Goal: Task Accomplishment & Management: Manage account settings

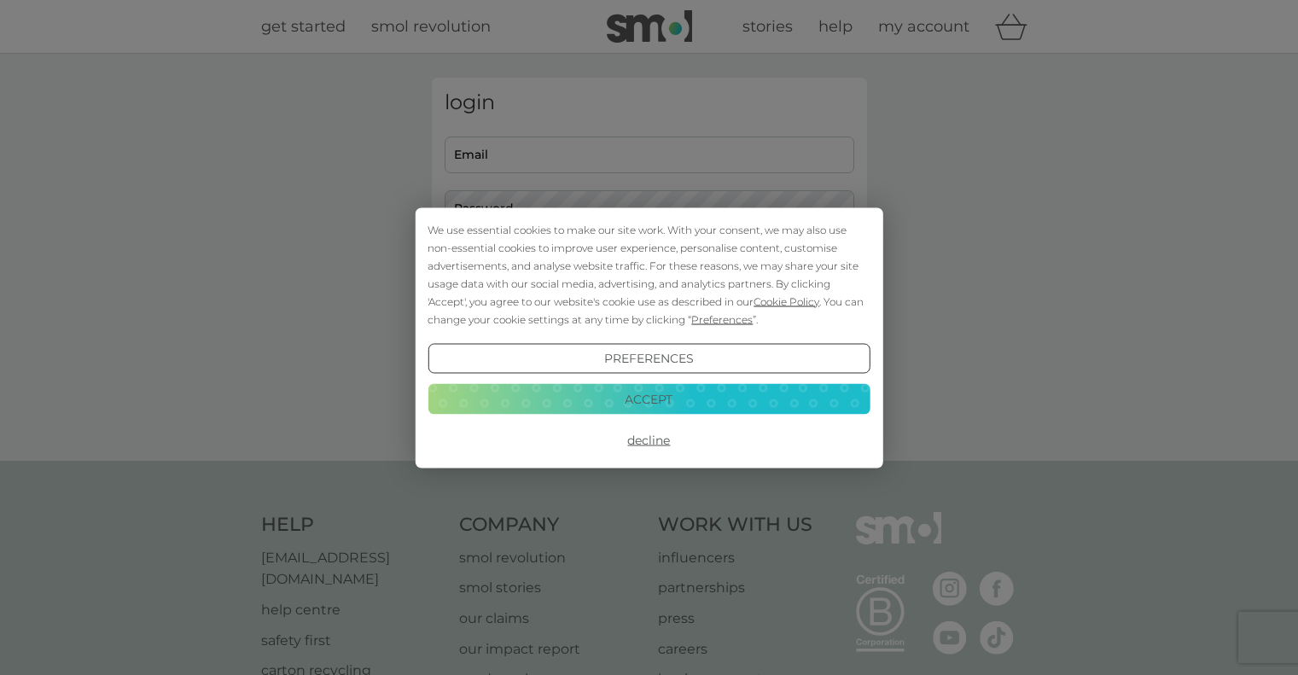
click at [649, 397] on button "Accept" at bounding box center [649, 399] width 442 height 31
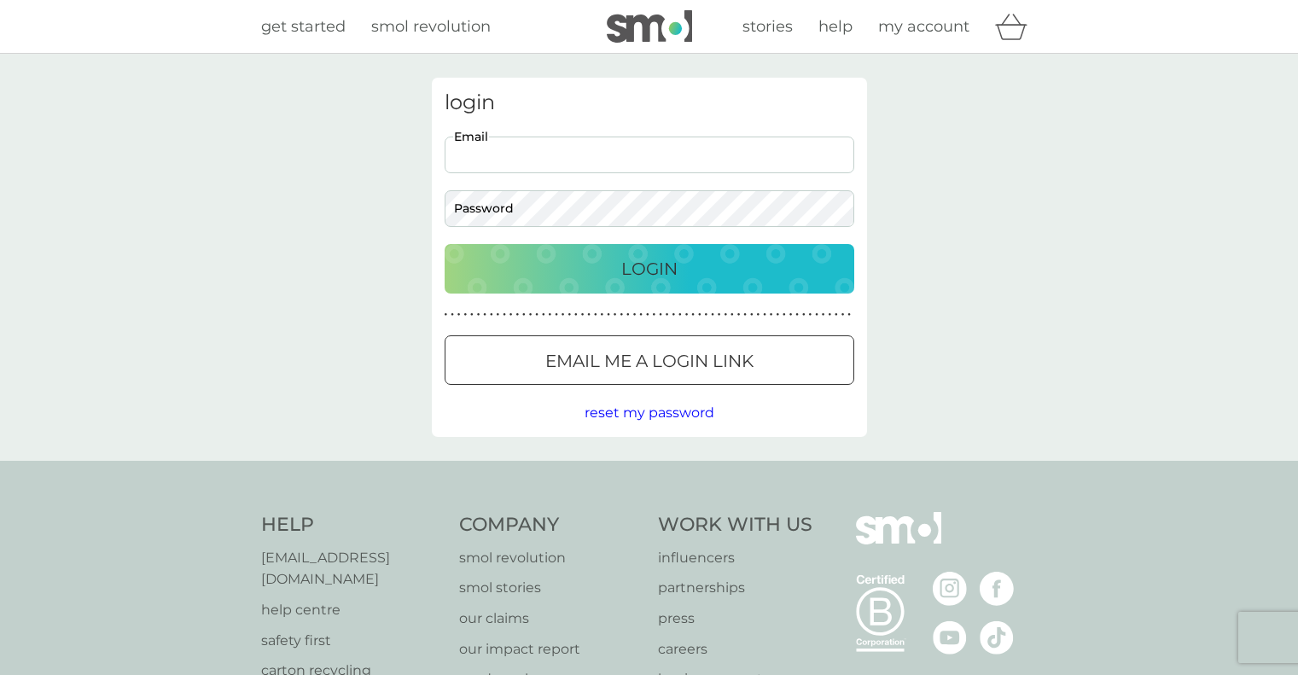
click at [485, 153] on input "Email" at bounding box center [650, 155] width 410 height 37
type input "[EMAIL_ADDRESS][DOMAIN_NAME]"
click at [600, 267] on div "Login" at bounding box center [650, 268] width 376 height 27
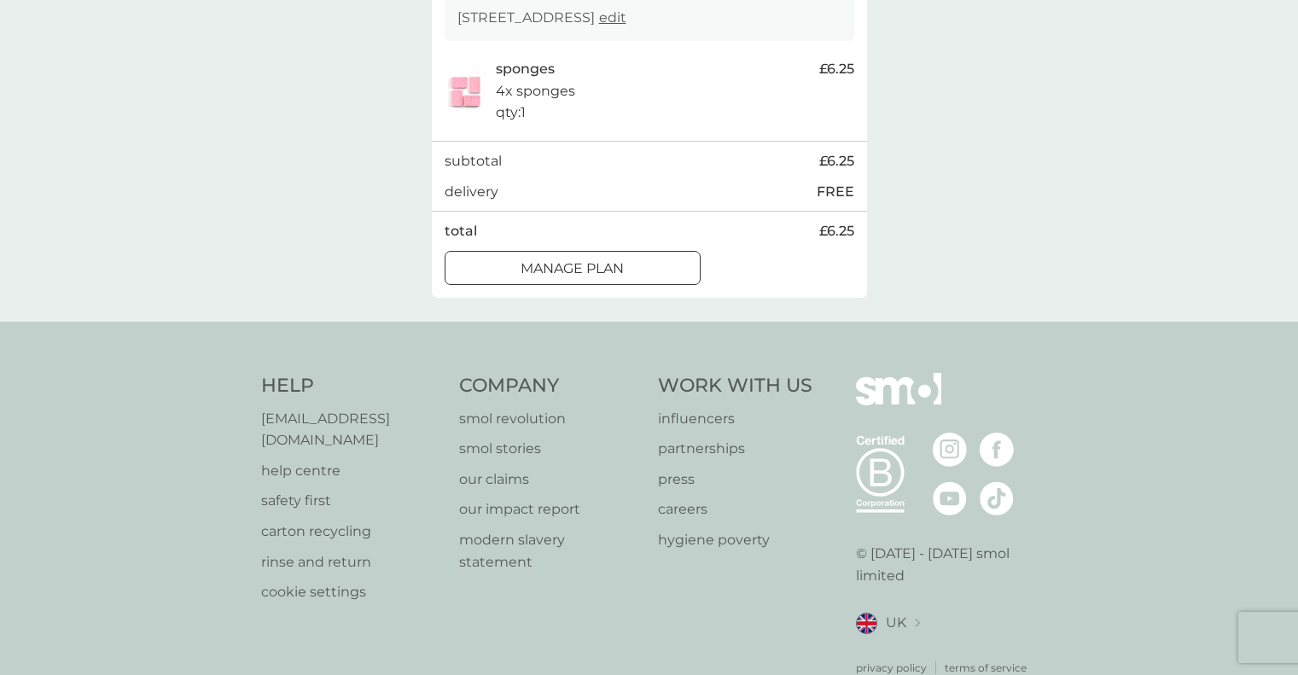
scroll to position [341, 0]
click at [528, 263] on p "Manage plan" at bounding box center [572, 268] width 103 height 22
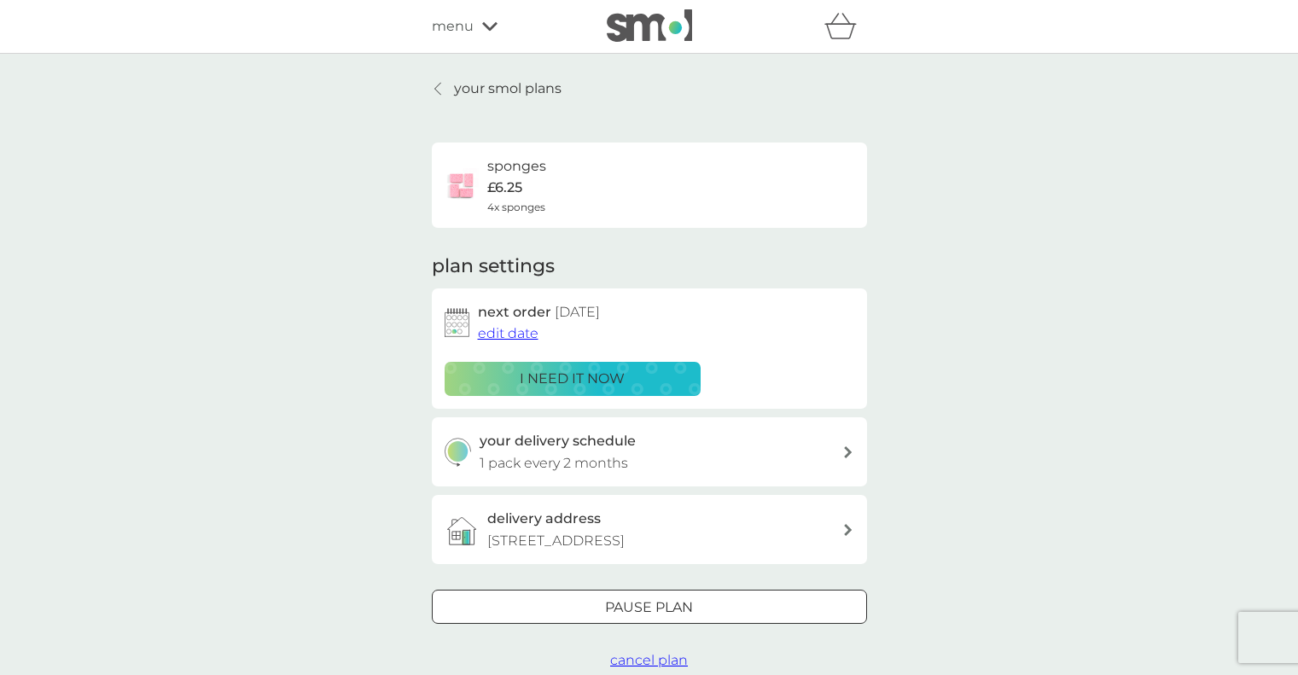
click at [525, 335] on span "edit date" at bounding box center [508, 333] width 61 height 16
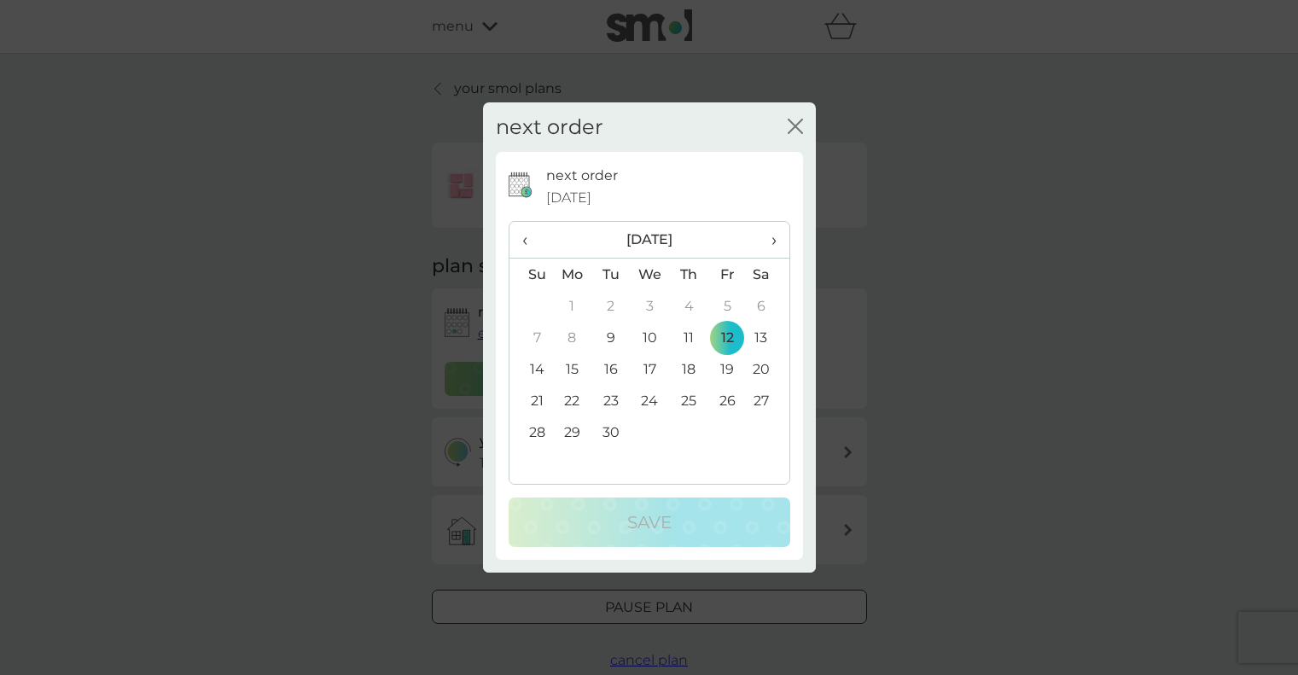
click at [772, 240] on span "›" at bounding box center [767, 240] width 17 height 36
click at [531, 367] on td "12" at bounding box center [532, 369] width 44 height 32
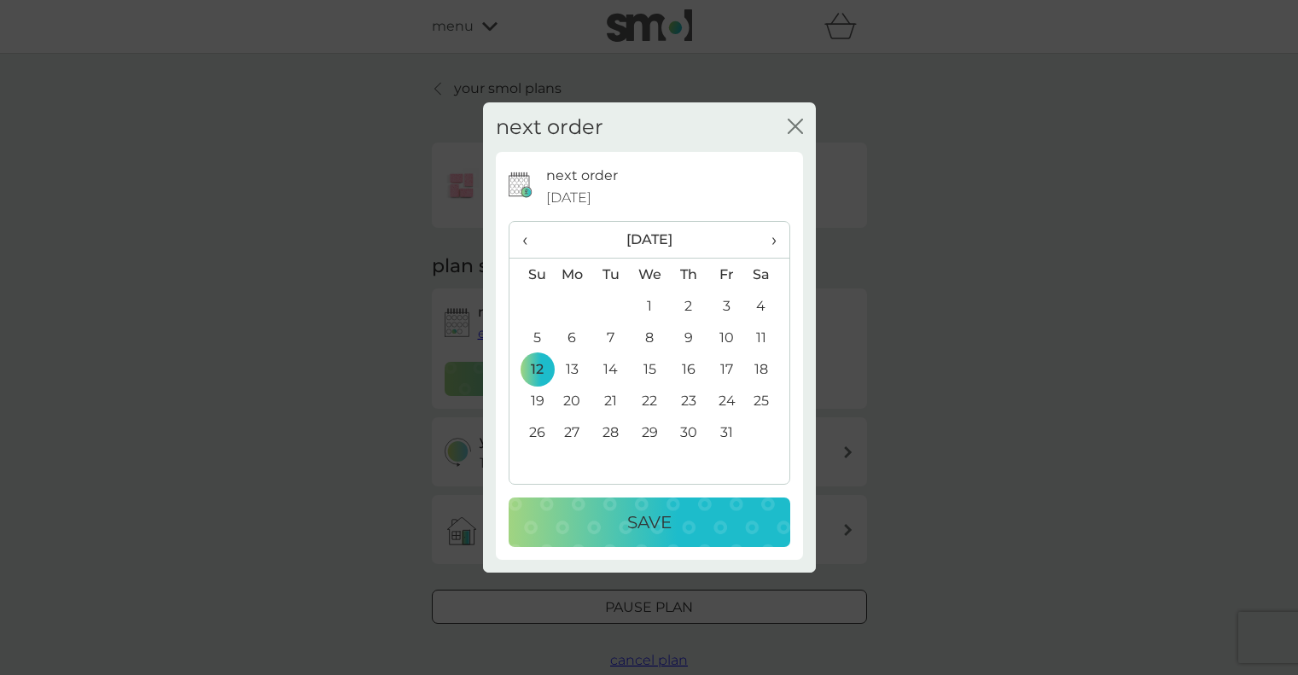
click at [569, 367] on td "13" at bounding box center [572, 369] width 39 height 32
click at [663, 517] on p "Save" at bounding box center [649, 522] width 44 height 27
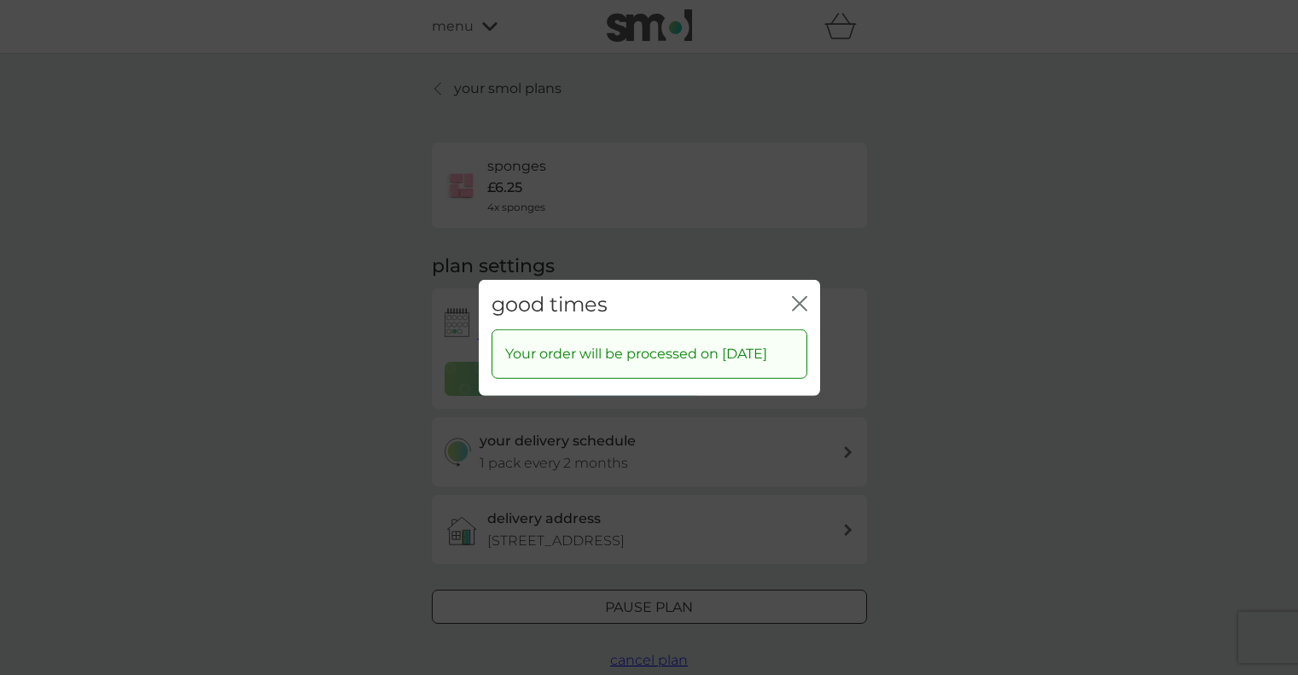
click at [798, 296] on icon "close" at bounding box center [796, 303] width 7 height 14
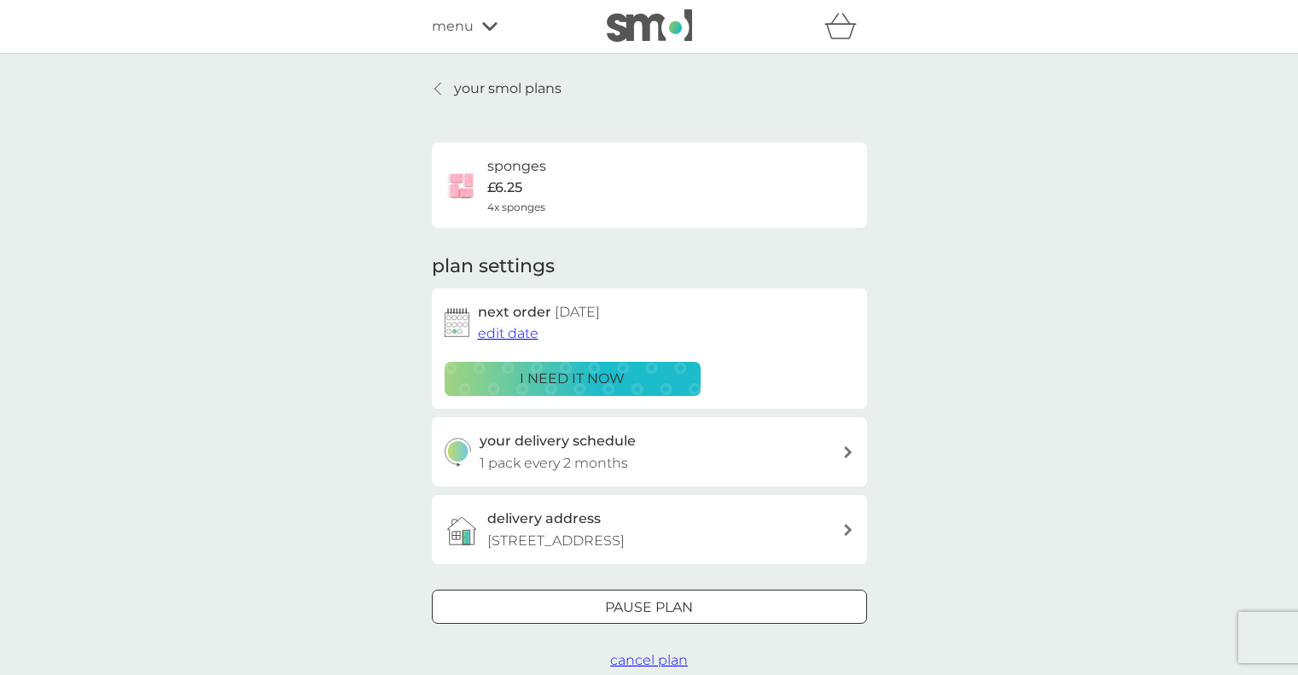
click at [629, 34] on img at bounding box center [649, 25] width 85 height 32
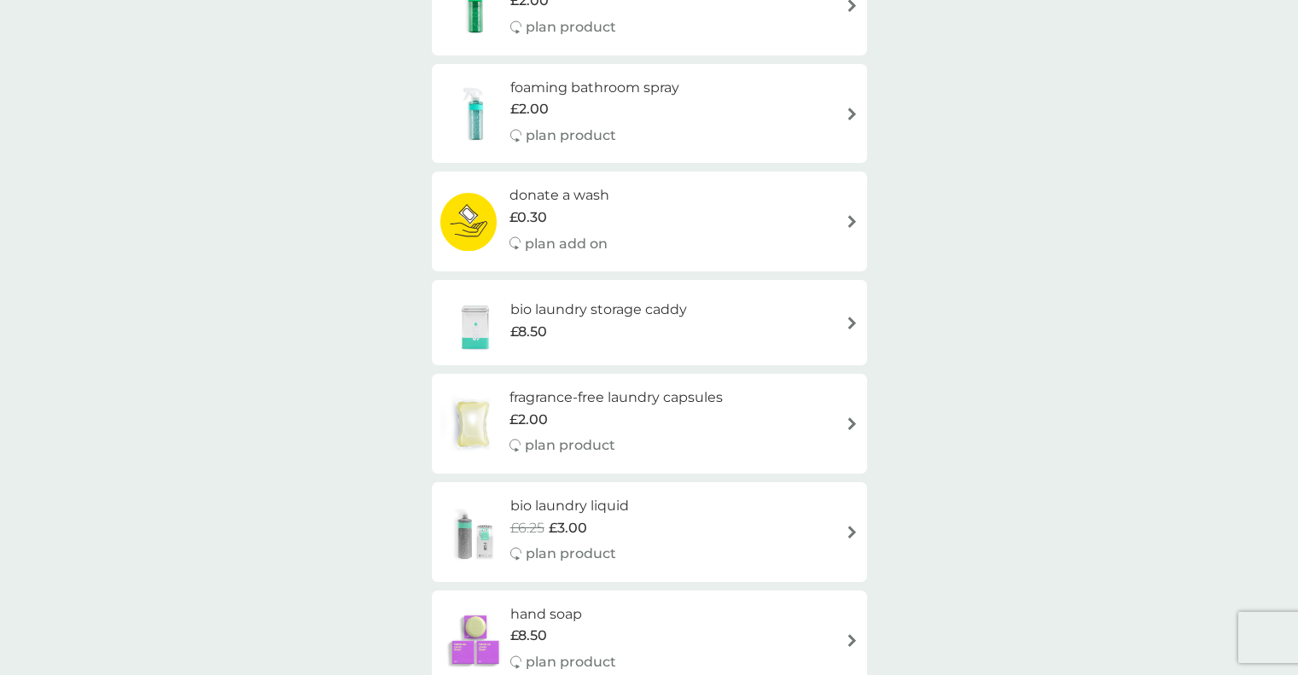
scroll to position [1707, 0]
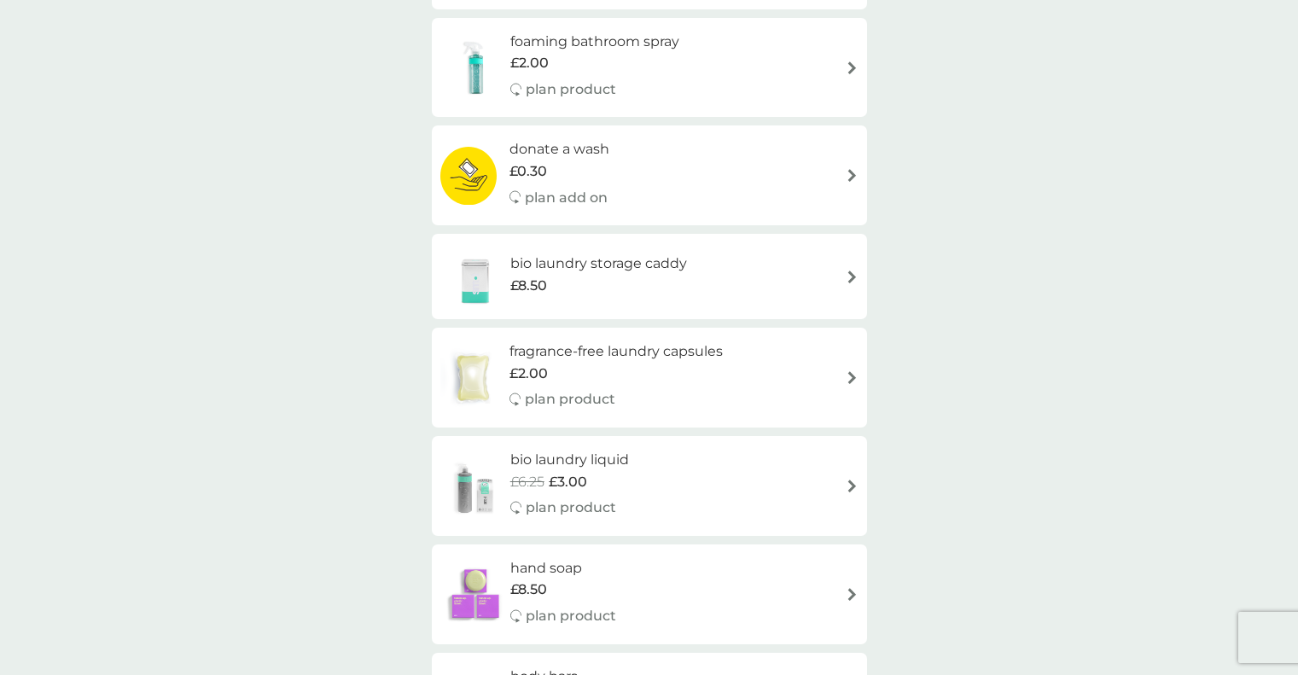
click at [749, 280] on div "bio laundry storage caddy £8.50" at bounding box center [650, 277] width 418 height 60
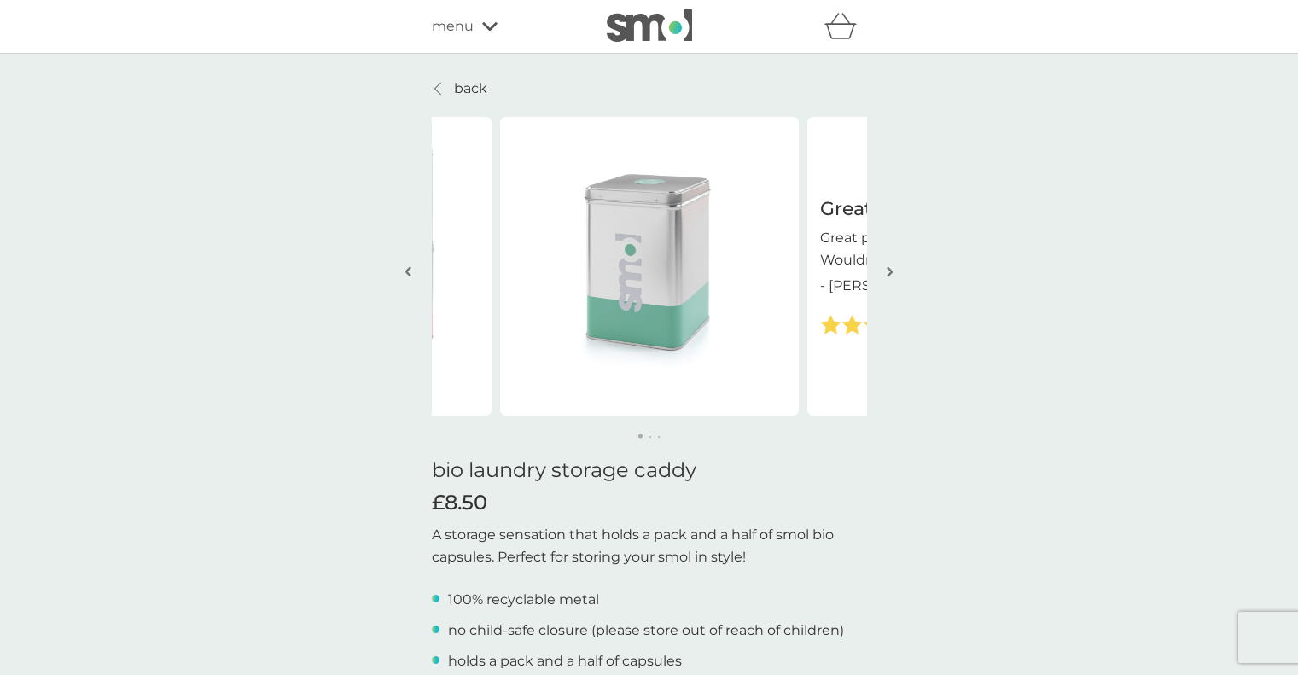
click at [888, 270] on img "button" at bounding box center [890, 271] width 7 height 13
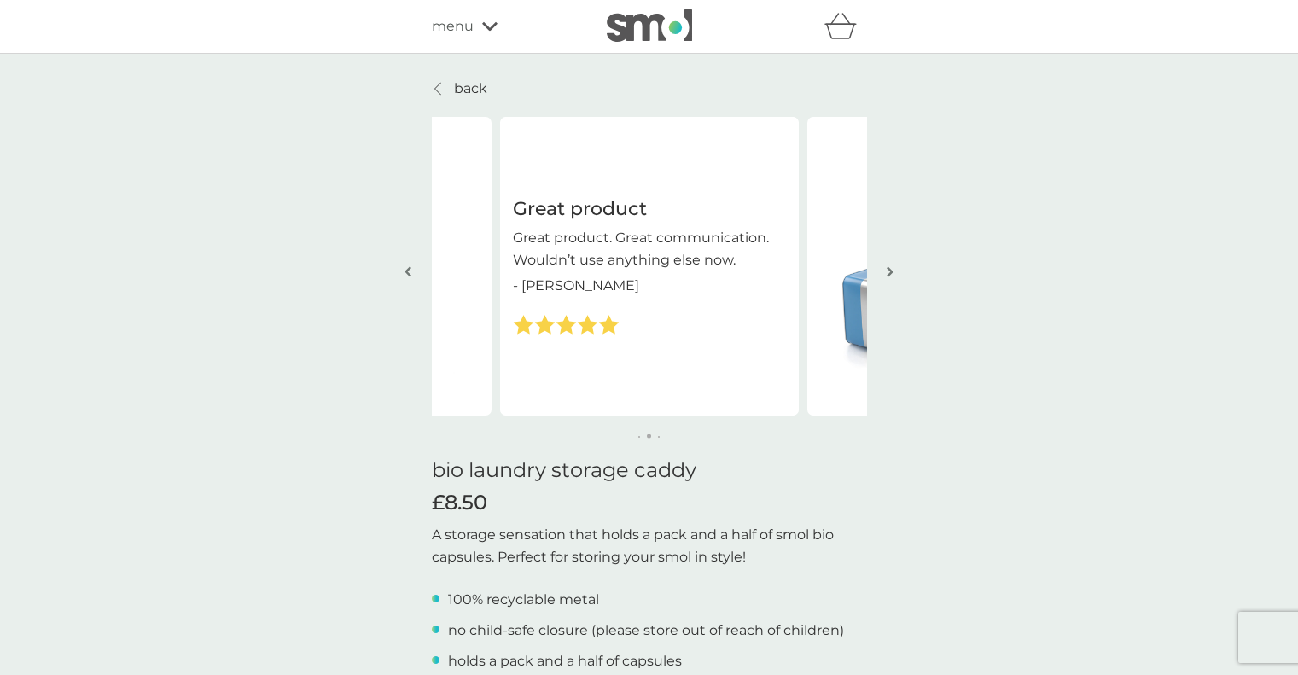
click at [888, 270] on img "button" at bounding box center [890, 271] width 7 height 13
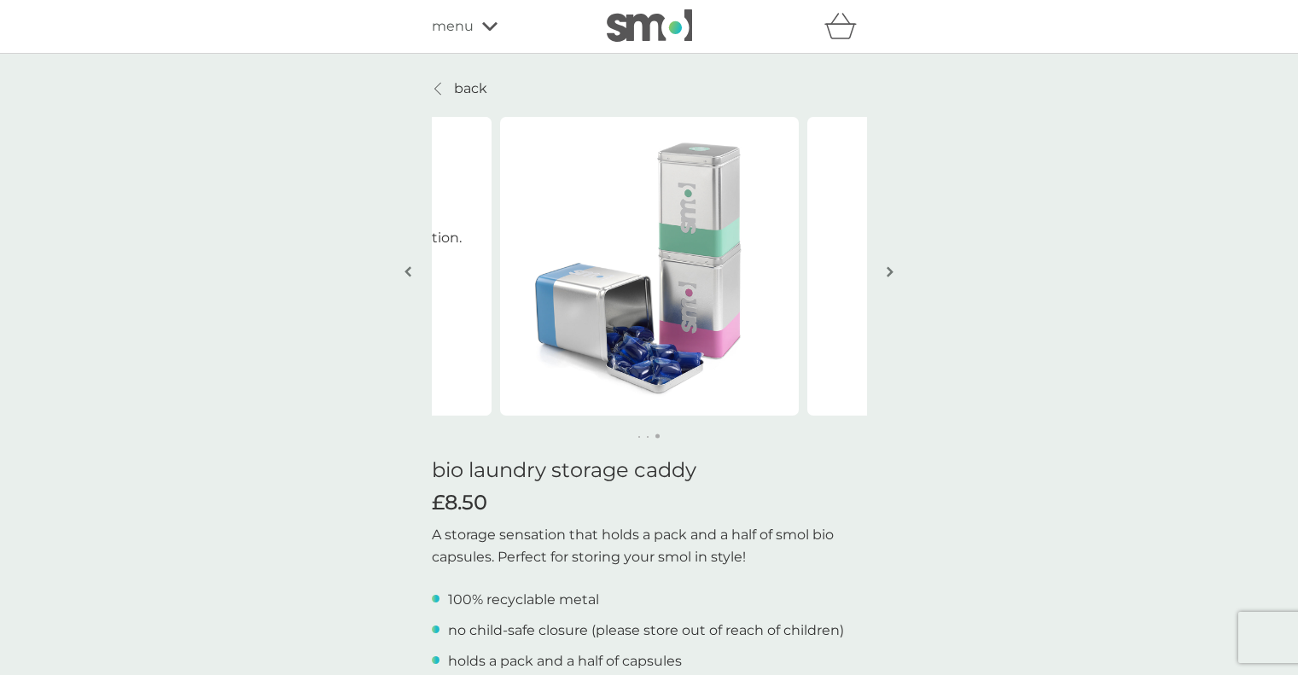
click at [888, 270] on img "button" at bounding box center [890, 271] width 7 height 13
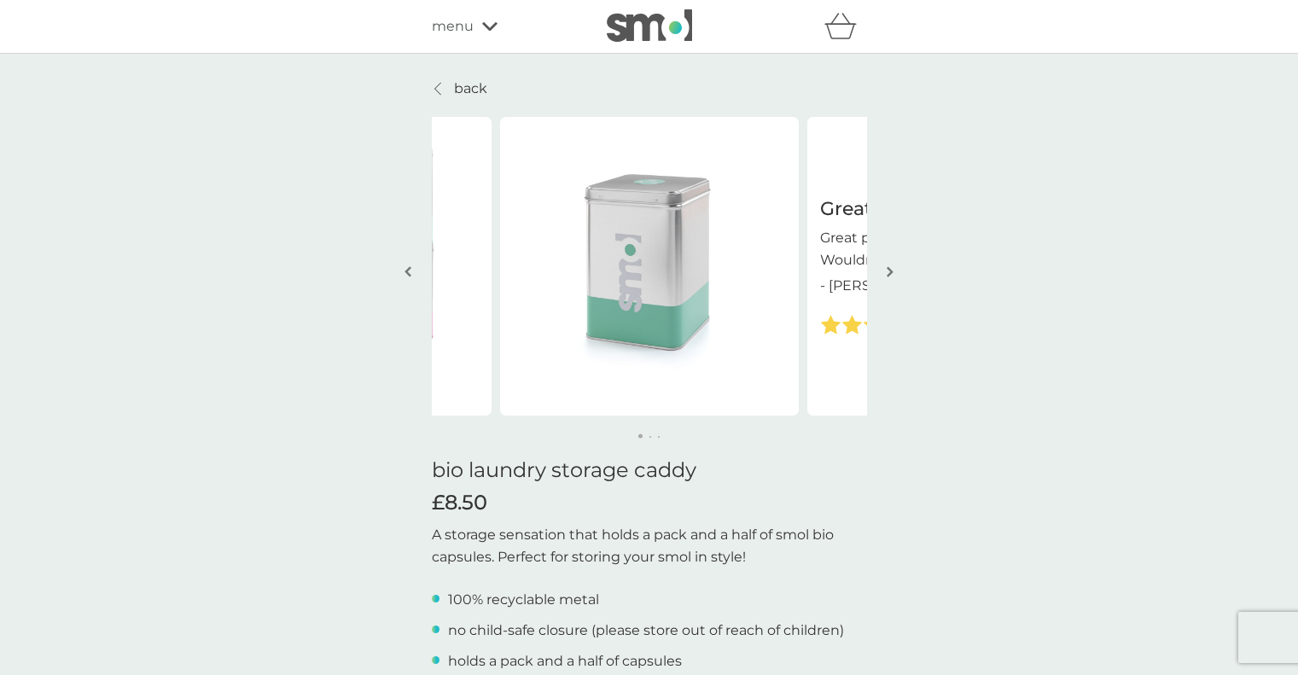
click at [888, 270] on img "button" at bounding box center [890, 271] width 7 height 13
